Goal: Check status: Check status

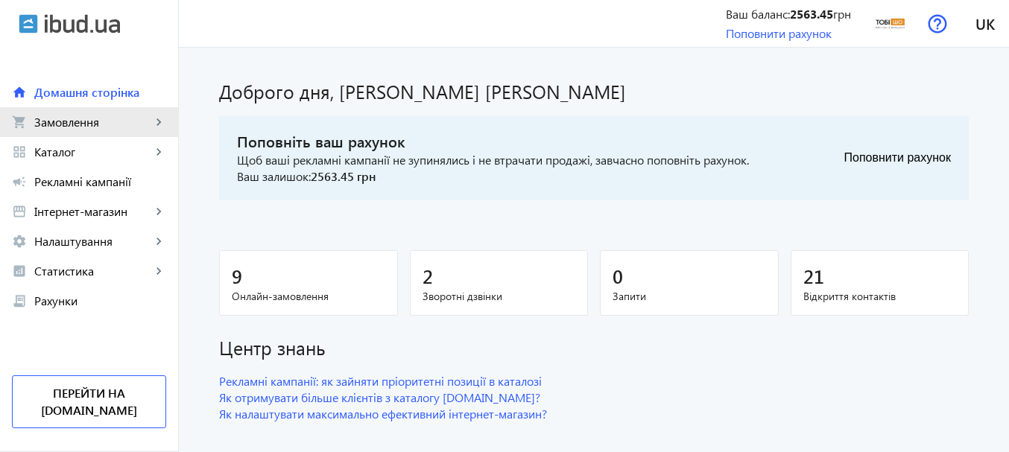
click at [54, 130] on link "shopping_cart Замовлення keyboard_arrow_right" at bounding box center [89, 122] width 178 height 30
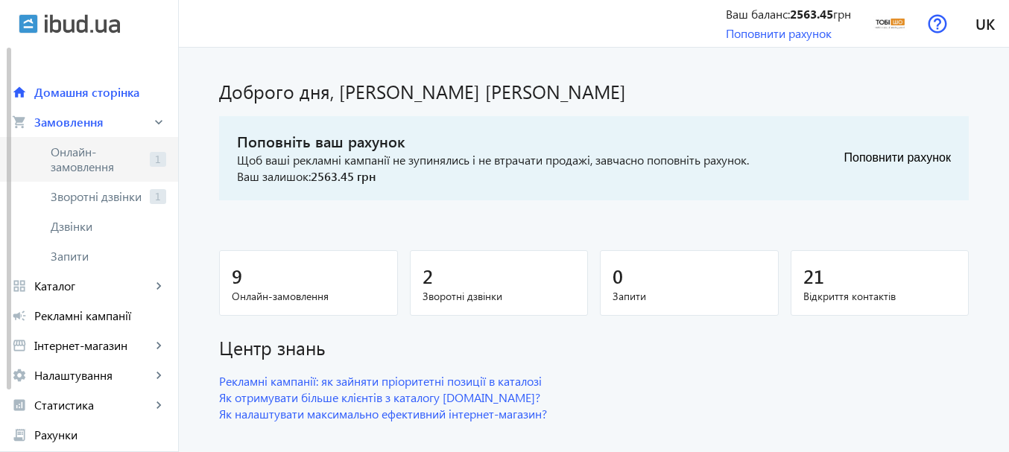
click at [88, 155] on span "Онлайн-замовлення" at bounding box center [97, 160] width 93 height 30
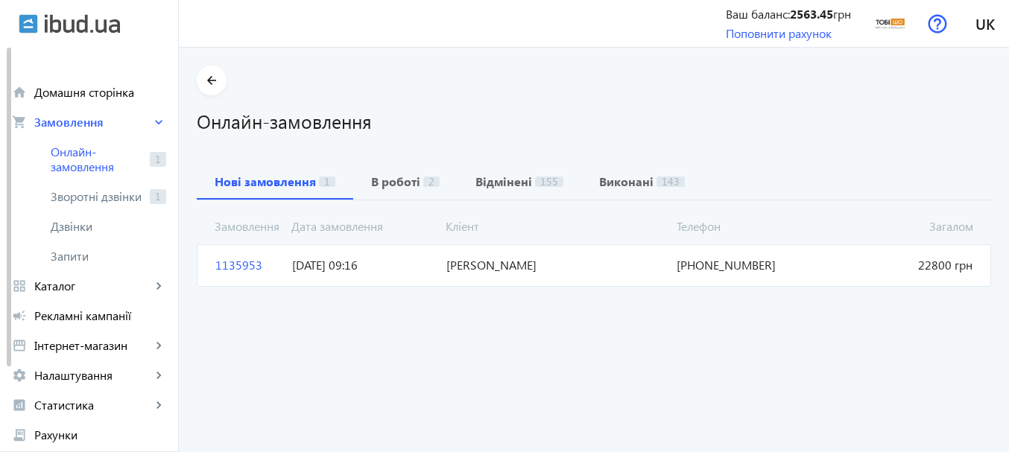
drag, startPoint x: 831, startPoint y: 269, endPoint x: 773, endPoint y: 270, distance: 58.1
click at [773, 270] on mat-card "1135953 [PERSON_NAME] 22800 грн [DATE] 09:16 [PHONE_NUMBER]" at bounding box center [594, 265] width 794 height 42
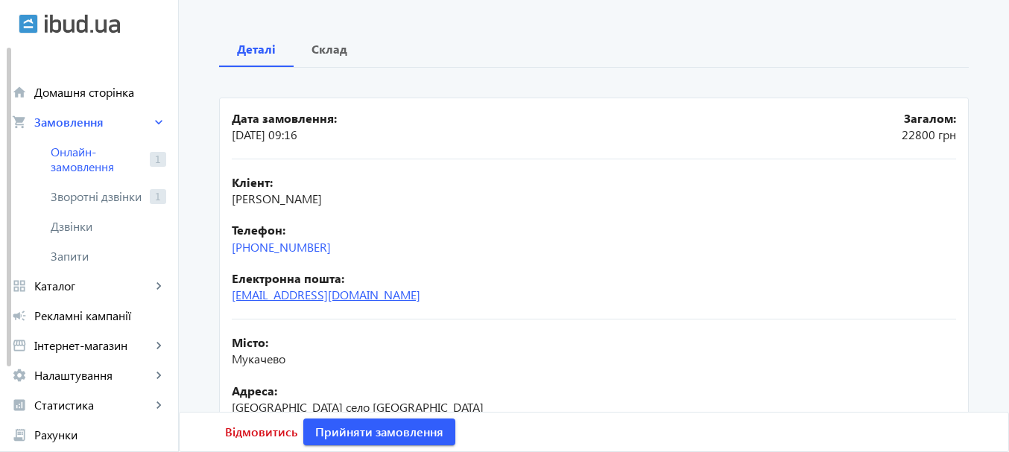
scroll to position [149, 0]
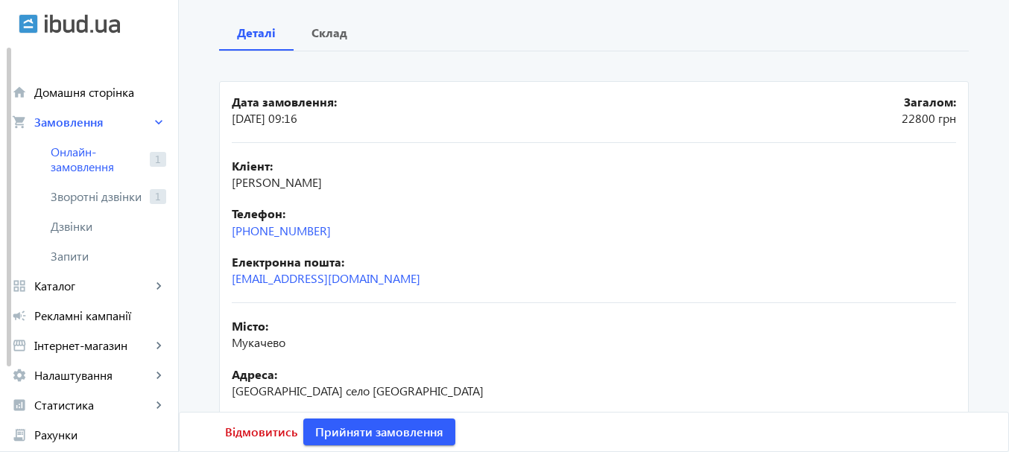
drag, startPoint x: 339, startPoint y: 241, endPoint x: 218, endPoint y: 237, distance: 121.5
click at [219, 236] on mat-card "Дата замовлення: [DATE] 09:16 Загалом: 22800 грн Кліент: [PERSON_NAME] Телефон:…" at bounding box center [594, 345] width 750 height 529
copy link "[PHONE_NUMBER]"
drag, startPoint x: 376, startPoint y: 184, endPoint x: 274, endPoint y: 186, distance: 102.1
click at [274, 186] on div "Кліент: [PERSON_NAME]" at bounding box center [594, 175] width 724 height 34
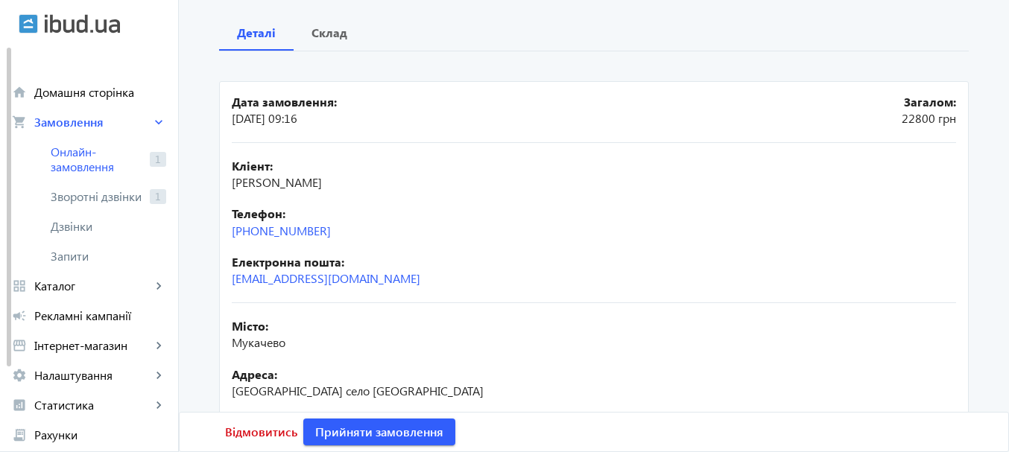
copy span "[PERSON_NAME]"
drag, startPoint x: 247, startPoint y: 183, endPoint x: 270, endPoint y: 185, distance: 23.9
click at [270, 185] on mat-card "Дата замовлення: [DATE] 09:16 Загалом: 22800 грн Кліент: [PERSON_NAME] Телефон:…" at bounding box center [594, 345] width 750 height 529
copy span "Гужвіна"
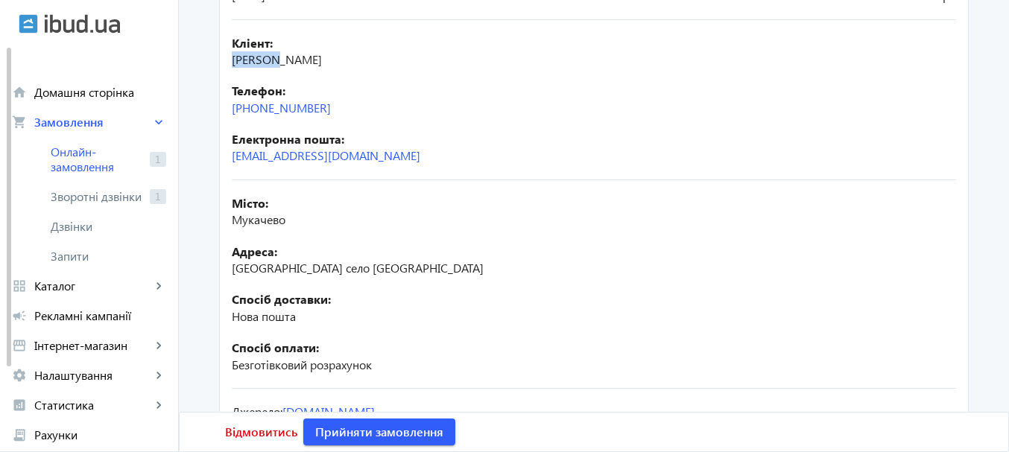
scroll to position [298, 0]
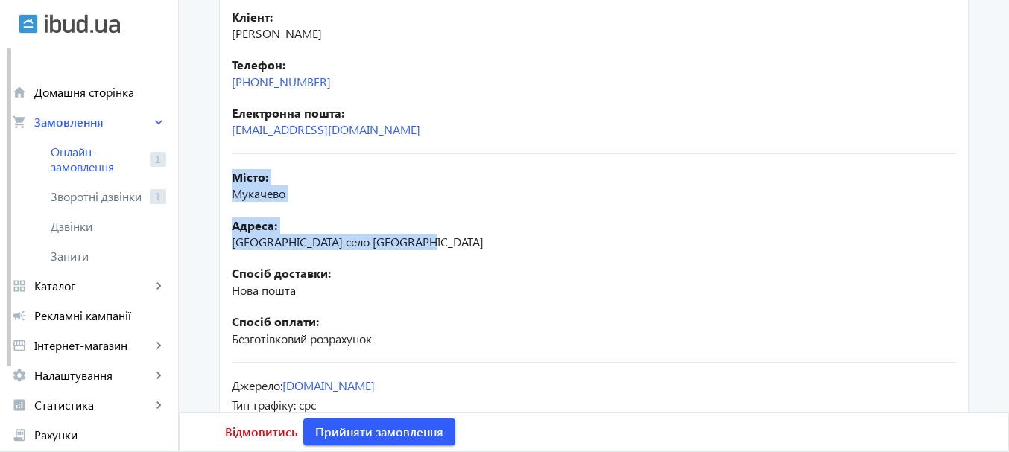
drag, startPoint x: 222, startPoint y: 171, endPoint x: 431, endPoint y: 249, distance: 222.8
click at [431, 249] on mat-card "Дата замовлення: [DATE] 09:16 Загалом: 22800 грн Кліент: [PERSON_NAME] Телефон:…" at bounding box center [594, 196] width 750 height 529
copy div "Місто: Мукачево [GEOGRAPHIC_DATA]: [GEOGRAPHIC_DATA] село [GEOGRAPHIC_DATA]"
